Goal: Check status

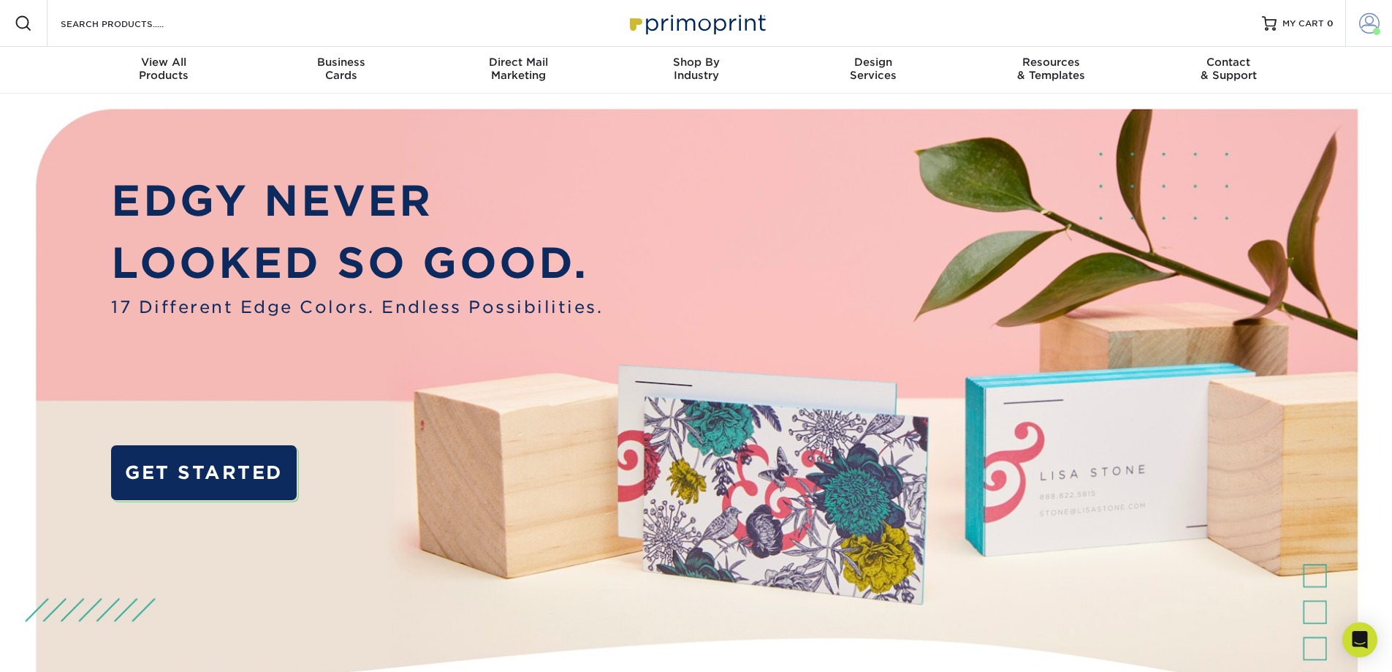
click at [1364, 24] on span at bounding box center [1369, 23] width 20 height 20
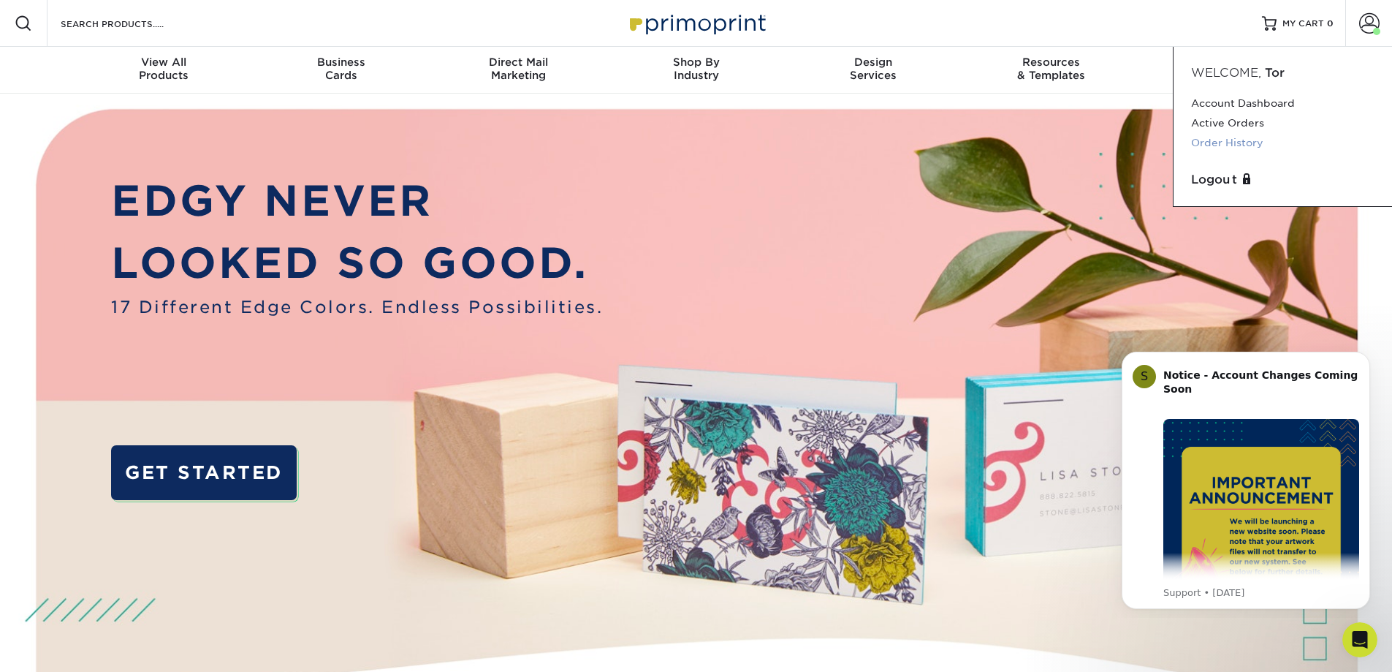
click at [1240, 150] on link "Order History" at bounding box center [1282, 143] width 183 height 20
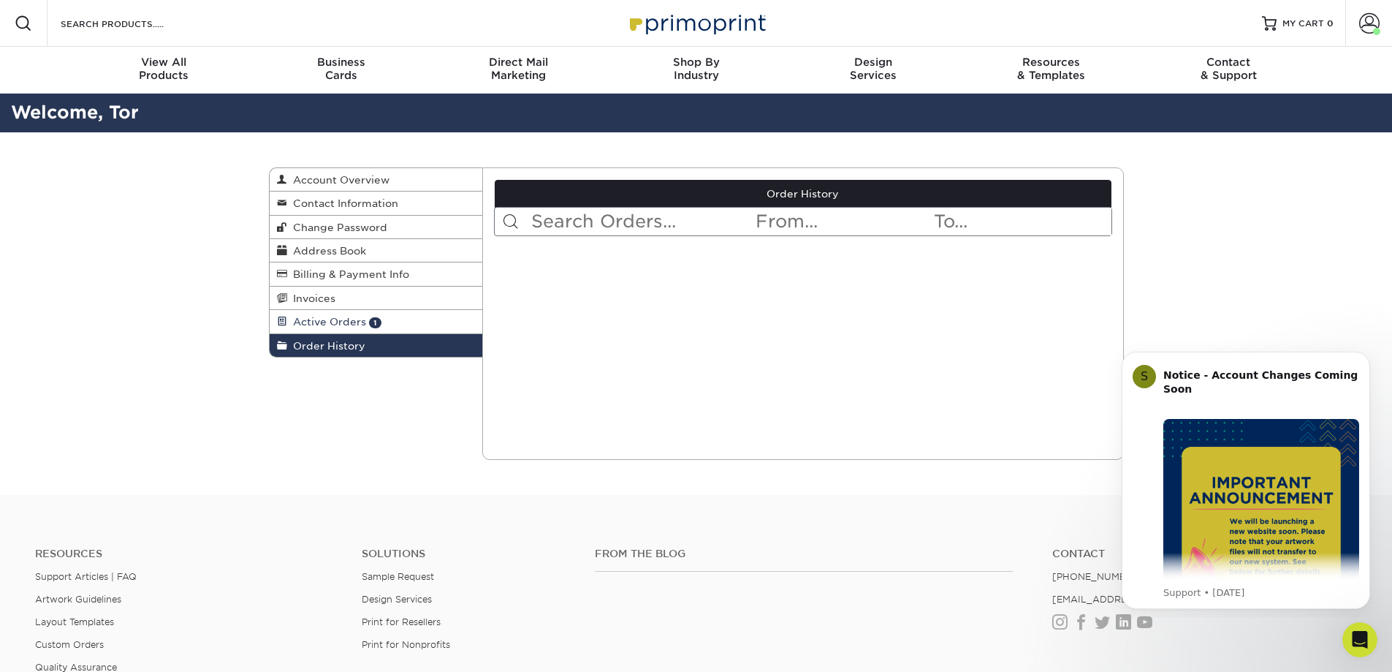
click at [334, 327] on span "Active Orders" at bounding box center [326, 322] width 79 height 12
